Goal: Task Accomplishment & Management: Manage account settings

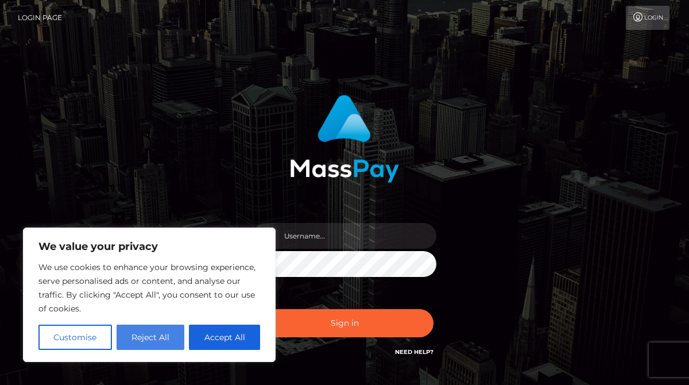
click at [168, 337] on button "Reject All" at bounding box center [151, 337] width 68 height 25
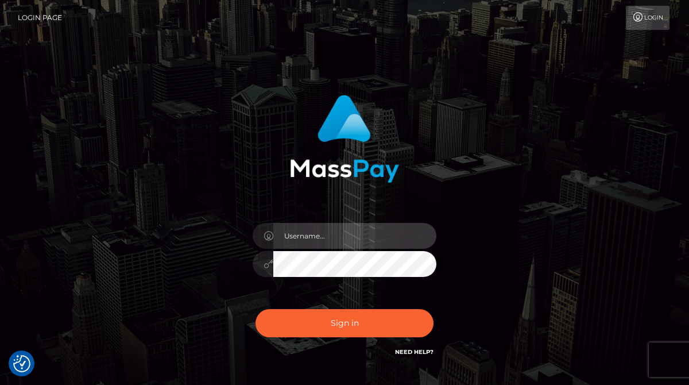
click at [305, 244] on input "text" at bounding box center [354, 236] width 163 height 26
type input "[PERSON_NAME][EMAIL_ADDRESS][DOMAIN_NAME]"
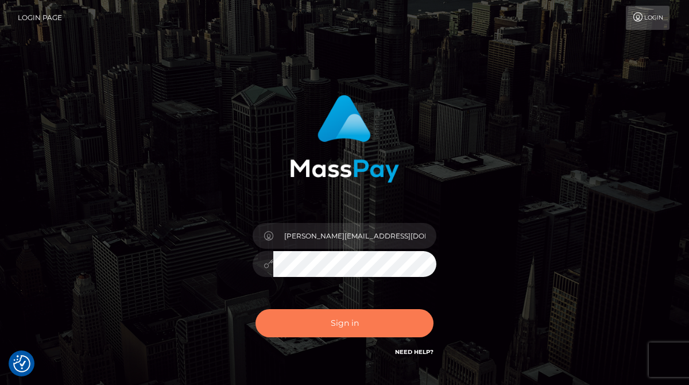
click at [310, 334] on button "Sign in" at bounding box center [345, 323] width 178 height 28
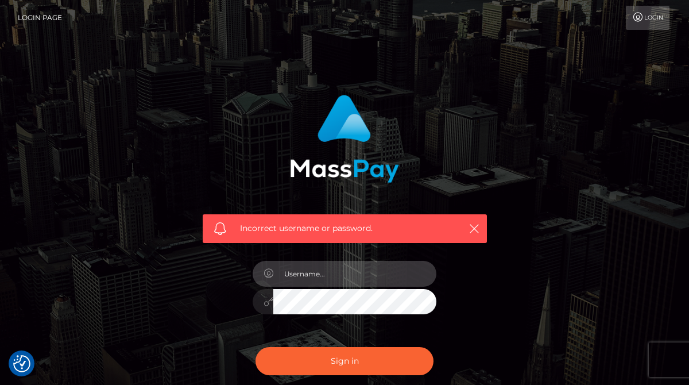
click at [314, 281] on input "text" at bounding box center [354, 274] width 163 height 26
type input "[PERSON_NAME][EMAIL_ADDRESS][DOMAIN_NAME]"
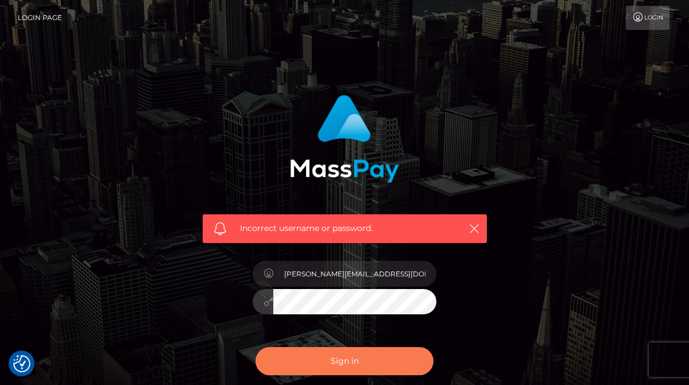
click at [362, 366] on button "Sign in" at bounding box center [345, 361] width 178 height 28
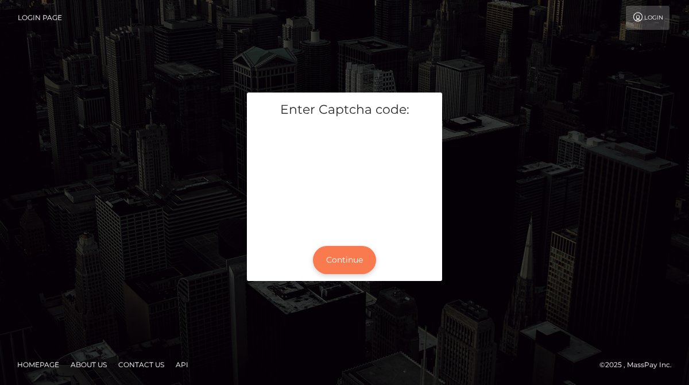
click at [345, 261] on button "Continue" at bounding box center [344, 260] width 63 height 28
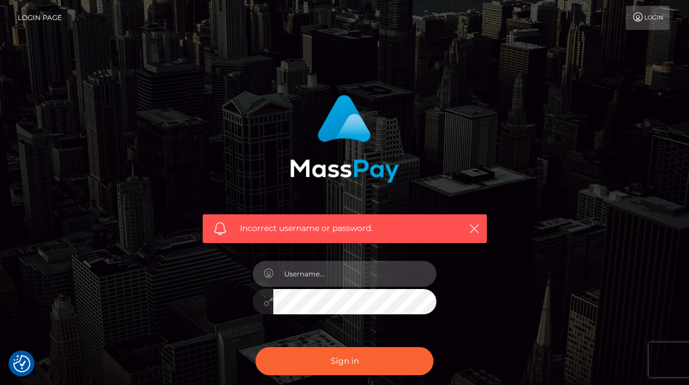
click at [330, 272] on input "text" at bounding box center [354, 274] width 163 height 26
click at [379, 278] on input "popa.narcis98@gmail.com" at bounding box center [354, 274] width 163 height 26
type input "popa.narcis98@gmail.com"
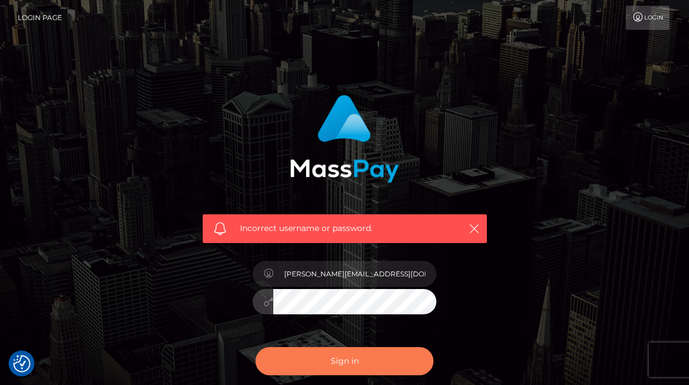
click at [364, 362] on button "Sign in" at bounding box center [345, 361] width 178 height 28
click at [354, 361] on button "Sign in" at bounding box center [345, 361] width 178 height 28
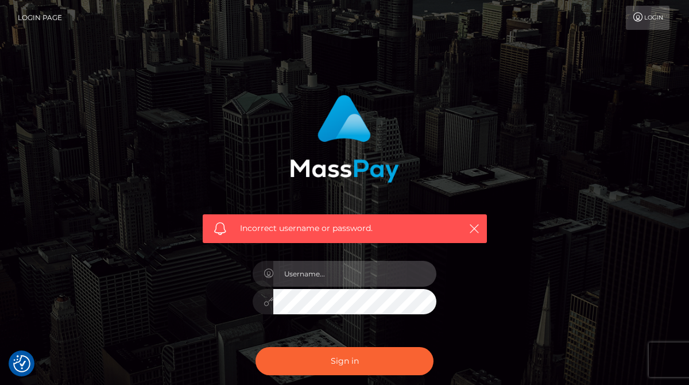
click at [324, 283] on input "text" at bounding box center [354, 274] width 163 height 26
type input "popa.narcis98@yahoo.com"
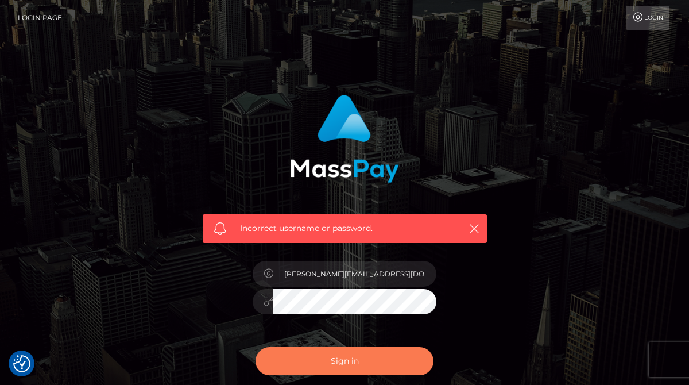
click at [332, 356] on button "Sign in" at bounding box center [345, 361] width 178 height 28
